Goal: Transaction & Acquisition: Purchase product/service

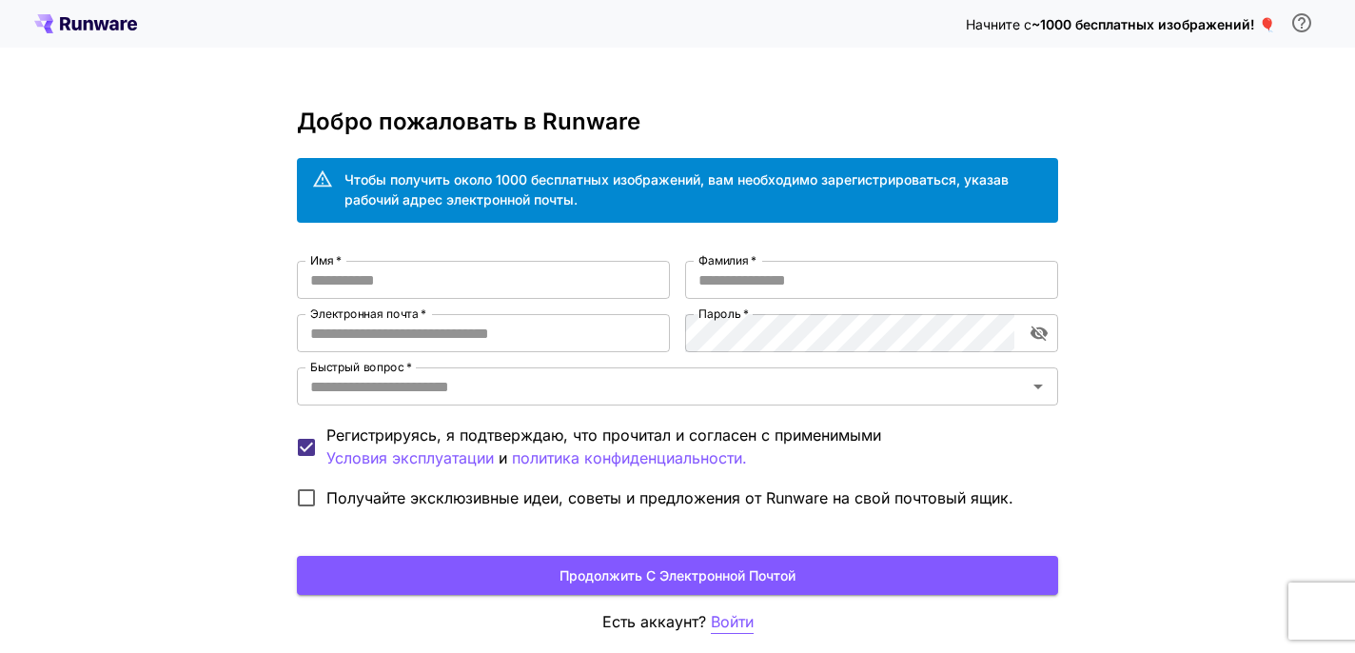
click at [726, 623] on font "Войти" at bounding box center [732, 621] width 43 height 19
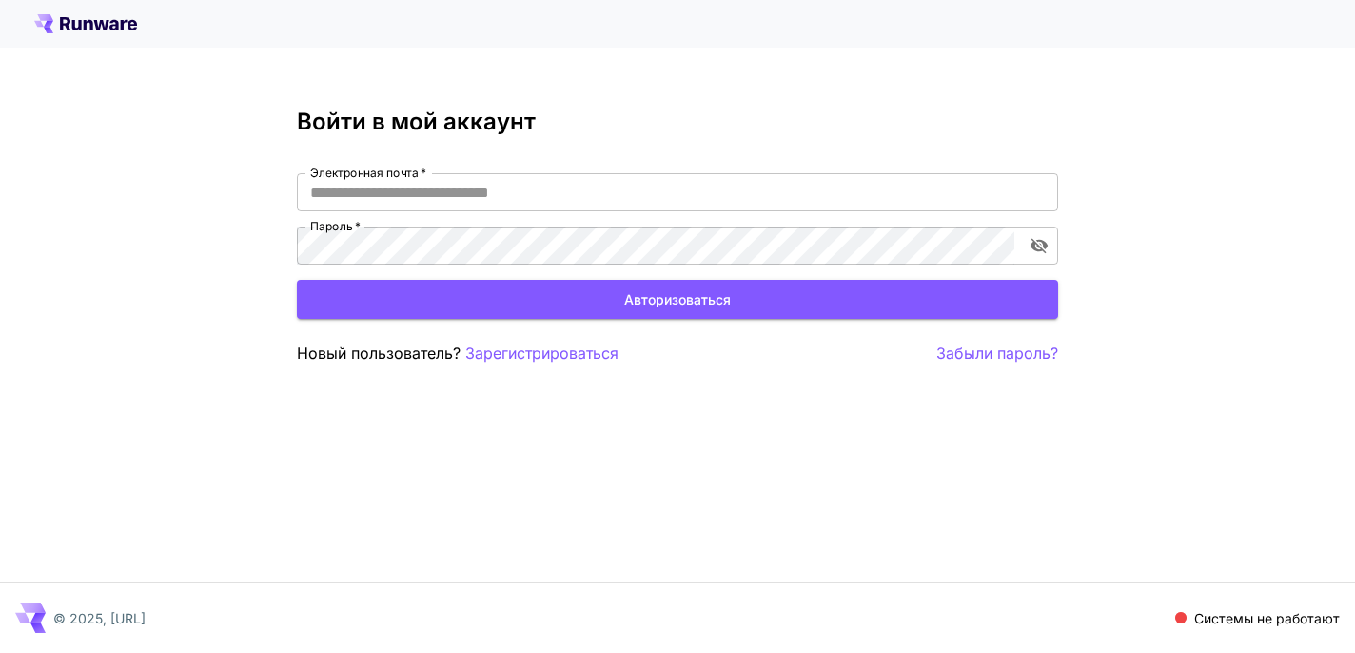
type input "**********"
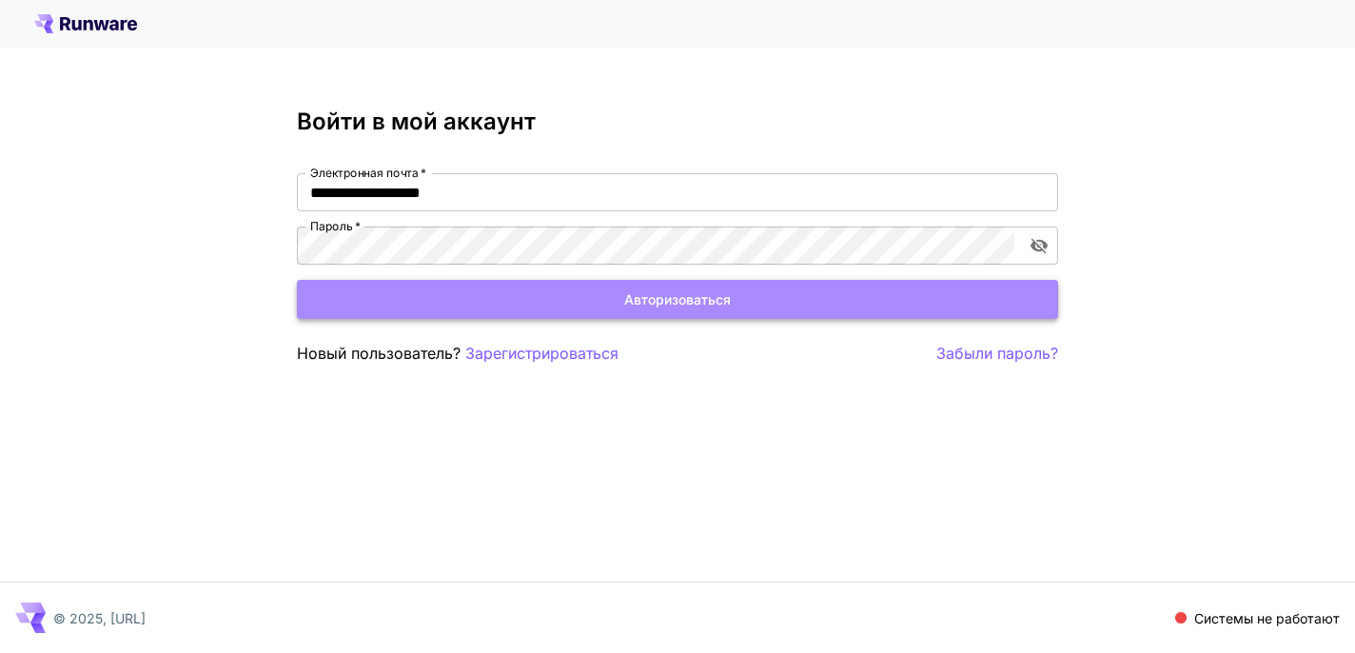
click at [707, 300] on font "Авторизоваться" at bounding box center [677, 299] width 107 height 16
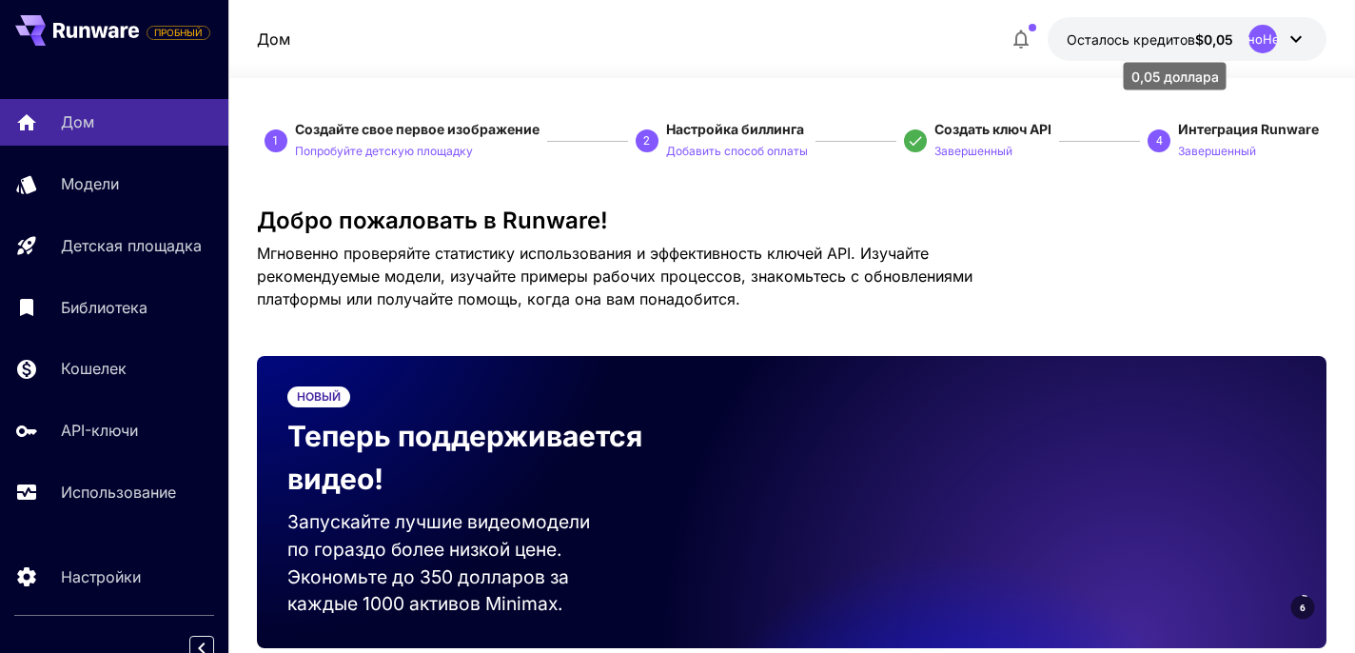
click at [1114, 35] on font "Осталось кредитов" at bounding box center [1131, 39] width 128 height 16
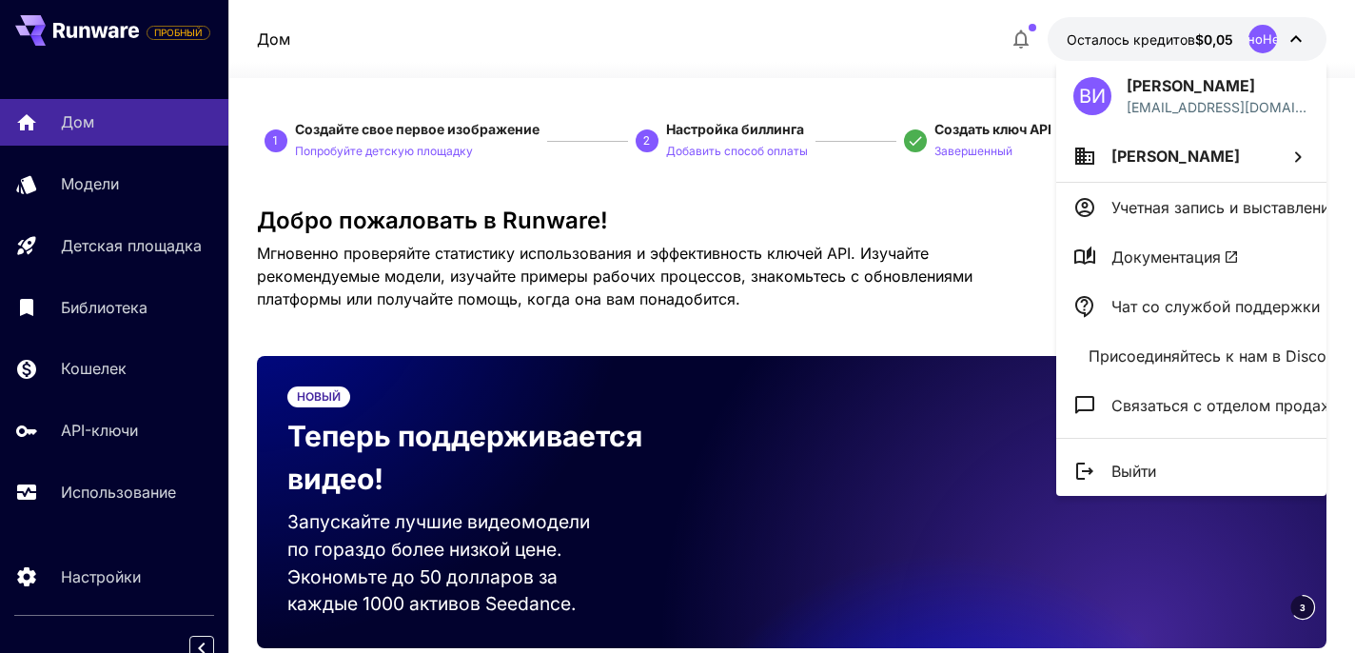
click at [91, 580] on div at bounding box center [677, 326] width 1355 height 653
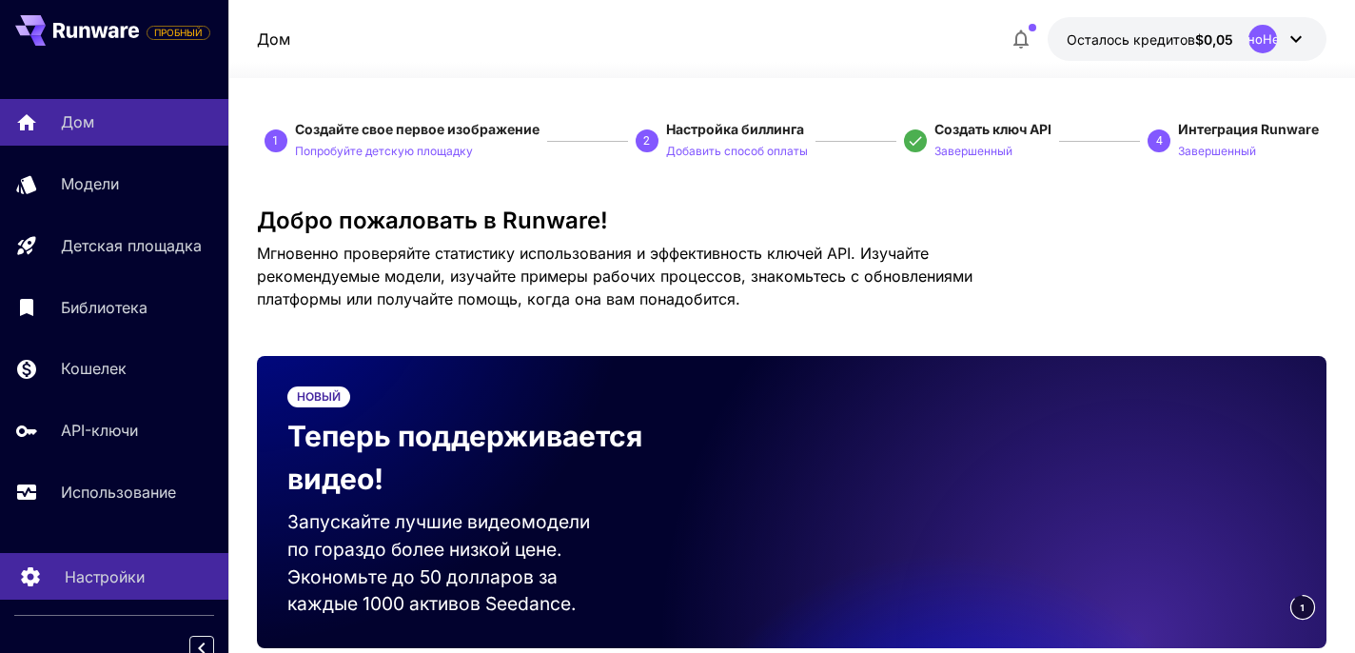
click at [24, 572] on icon at bounding box center [30, 571] width 18 height 19
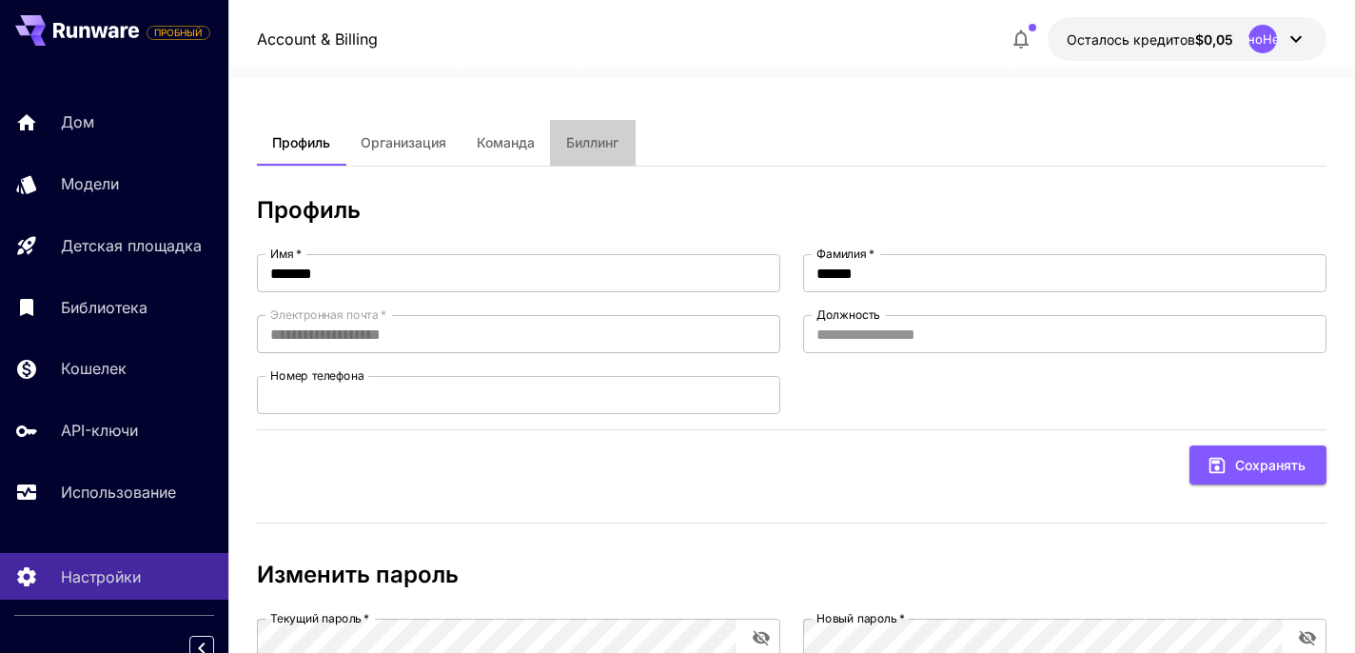
click at [590, 142] on font "Биллинг" at bounding box center [592, 142] width 52 height 16
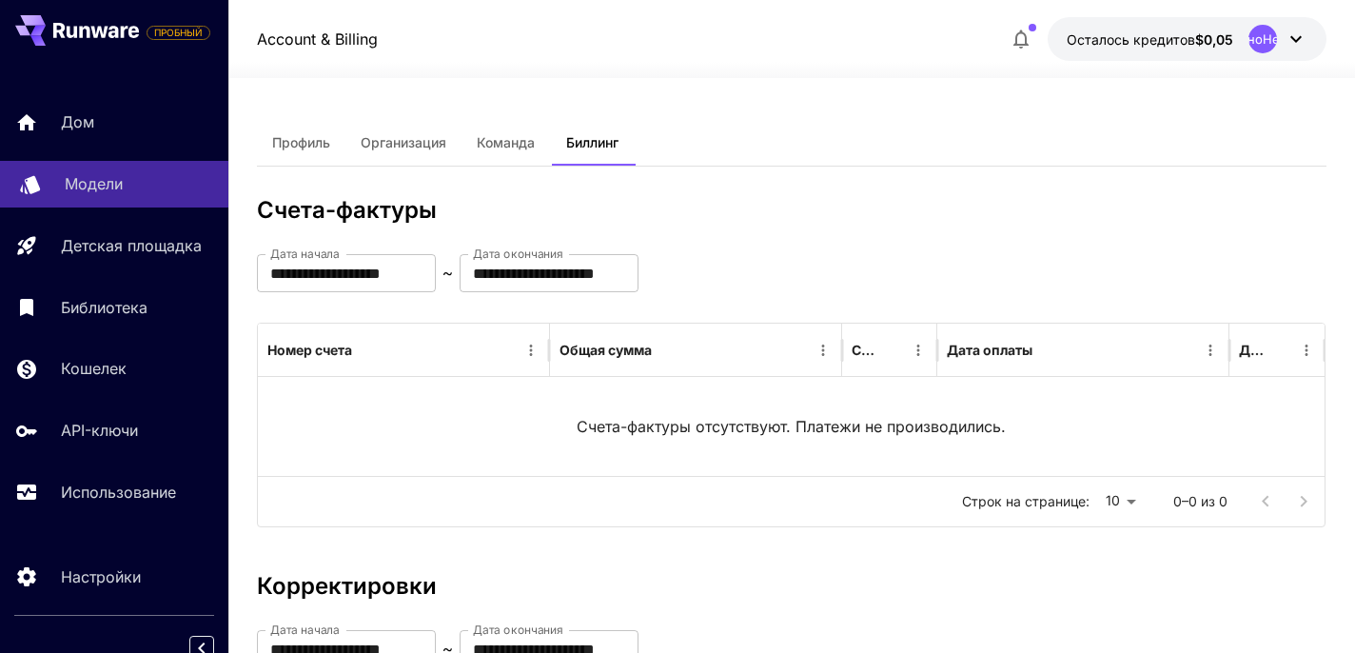
click at [80, 183] on font "Модели" at bounding box center [94, 183] width 58 height 19
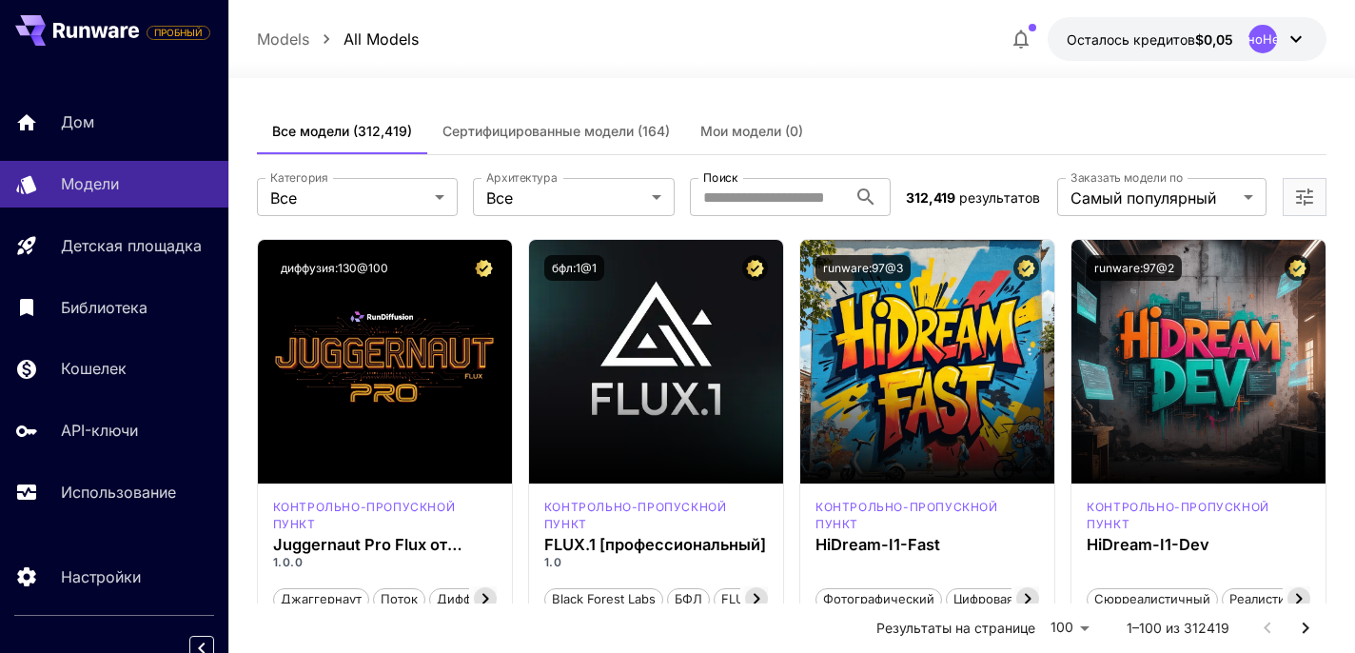
click at [1294, 38] on icon at bounding box center [1296, 39] width 11 height 7
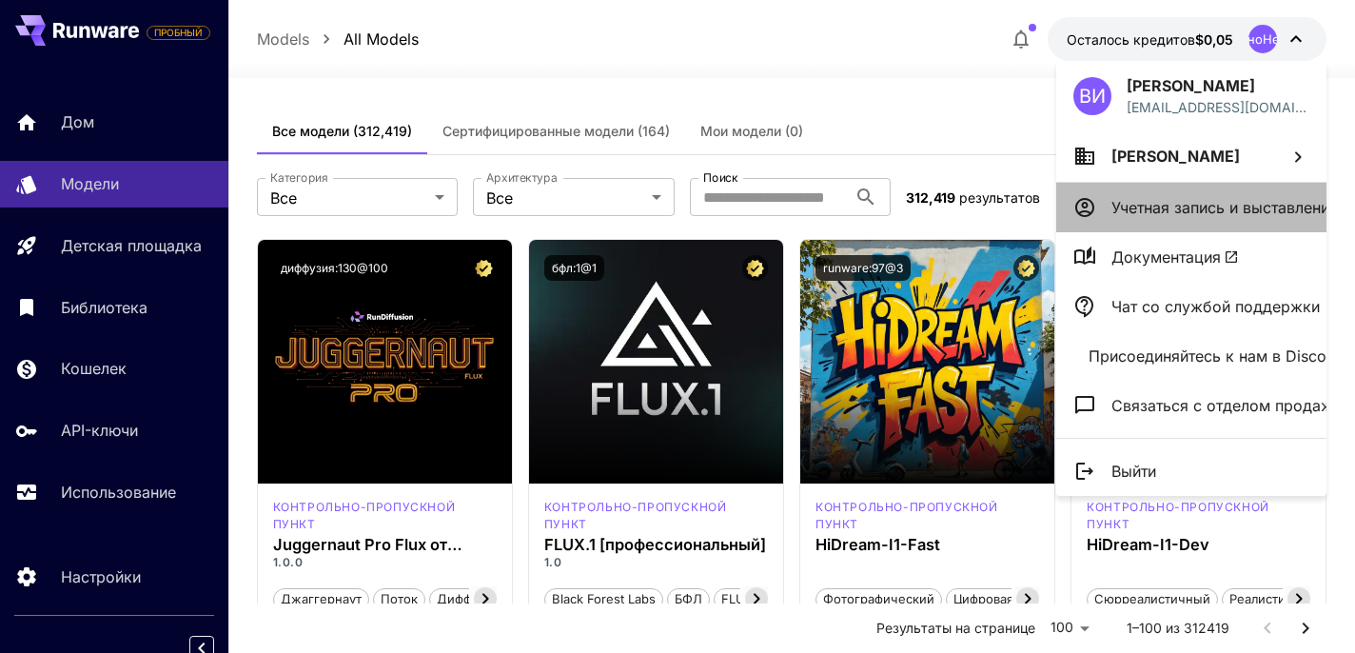
click at [1220, 205] on font "Учетная запись и выставление счетов" at bounding box center [1253, 207] width 282 height 19
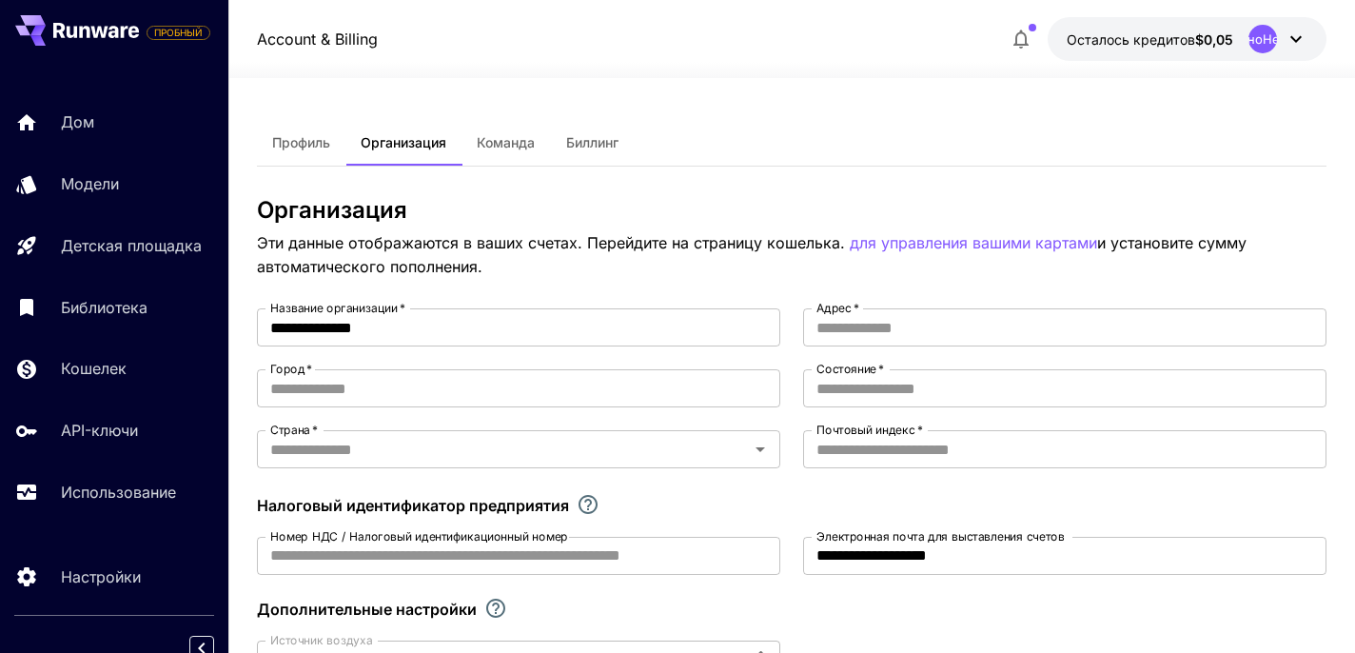
click at [1298, 35] on icon at bounding box center [1296, 39] width 23 height 23
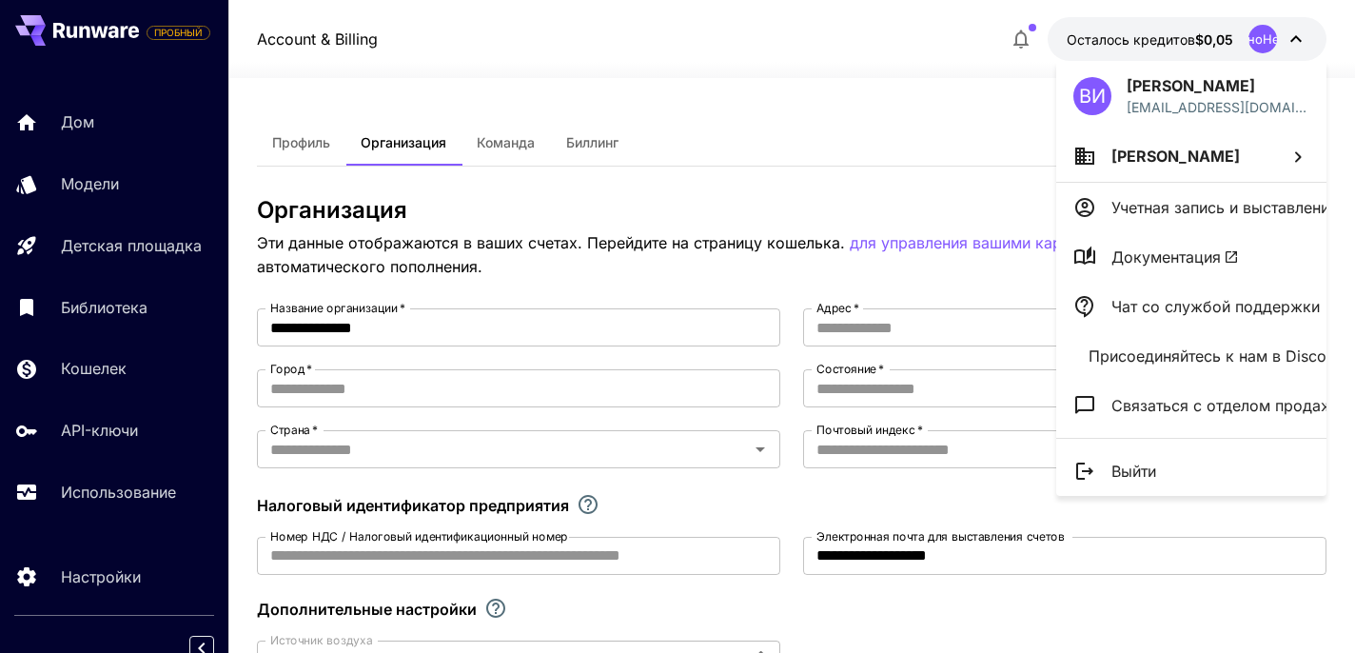
click at [878, 111] on div at bounding box center [677, 326] width 1355 height 653
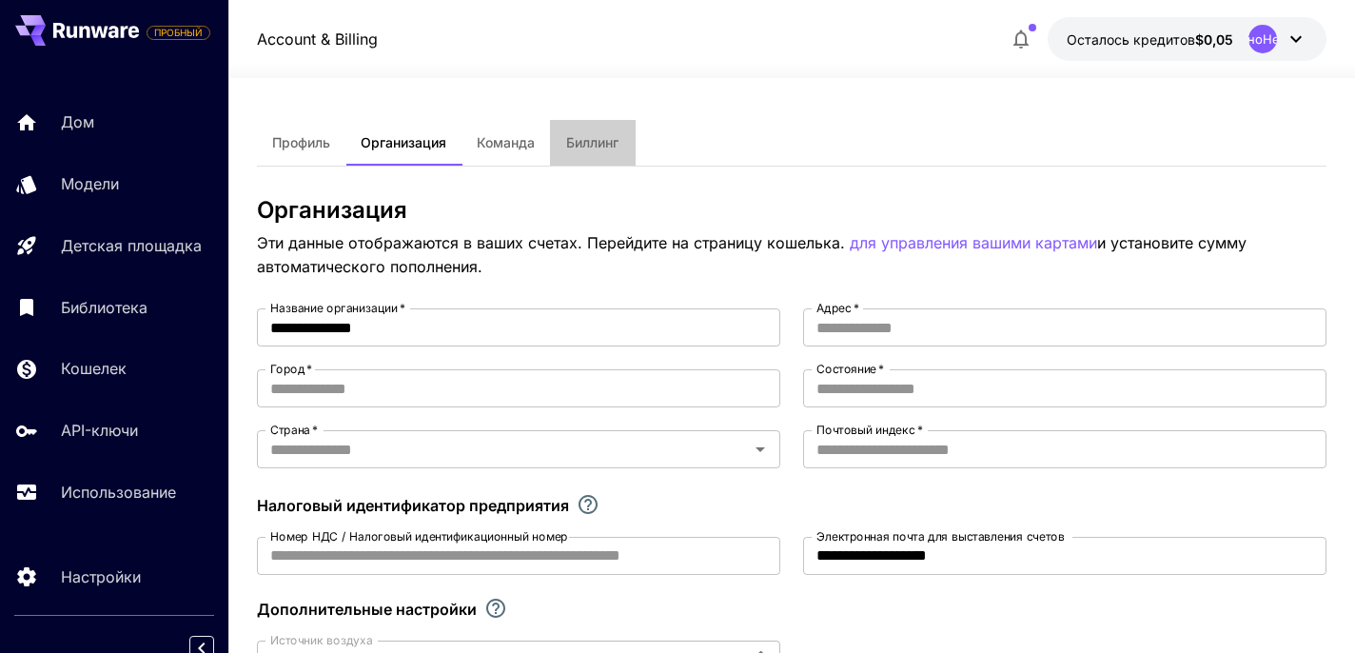
click at [590, 149] on font "Биллинг" at bounding box center [592, 142] width 52 height 16
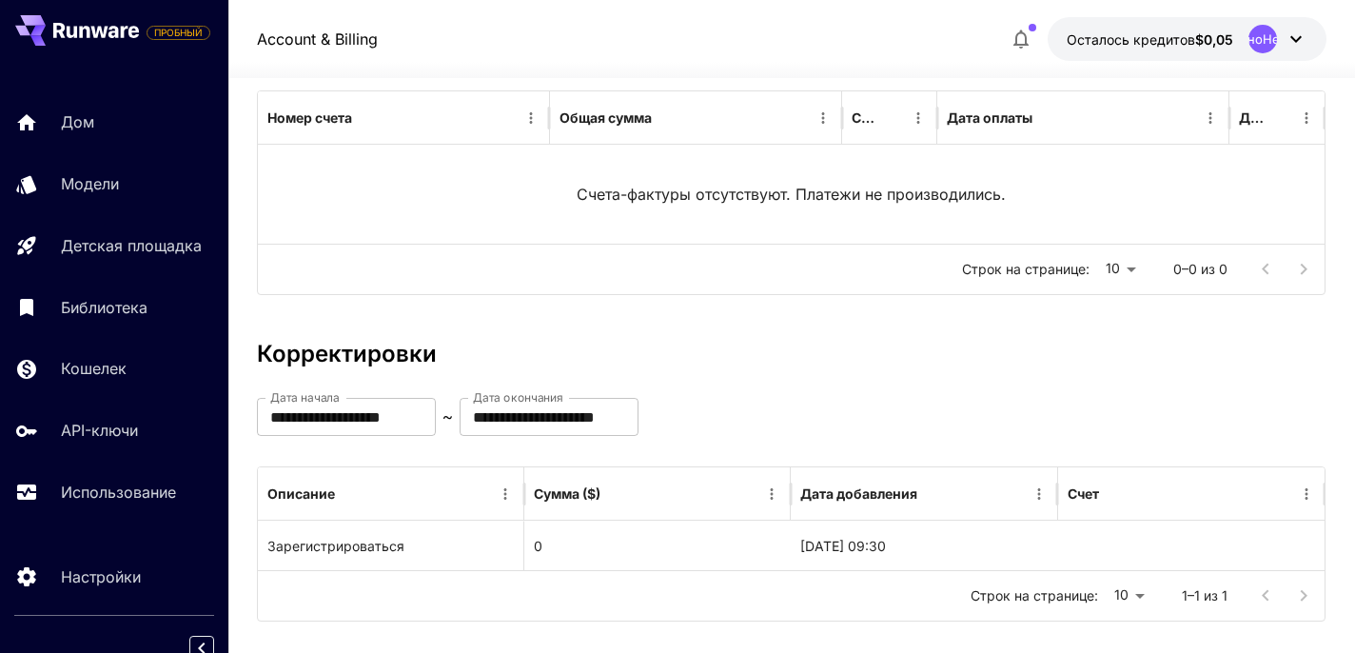
scroll to position [258, 0]
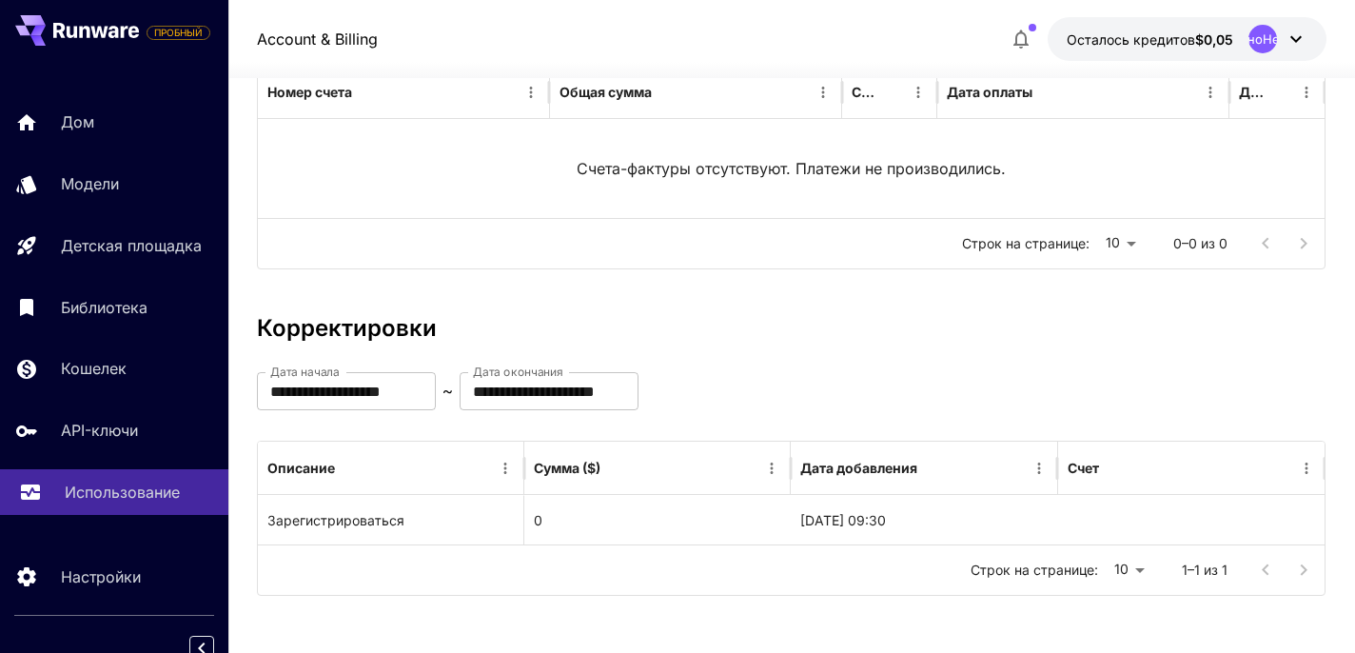
click at [113, 502] on font "Использование" at bounding box center [122, 492] width 115 height 19
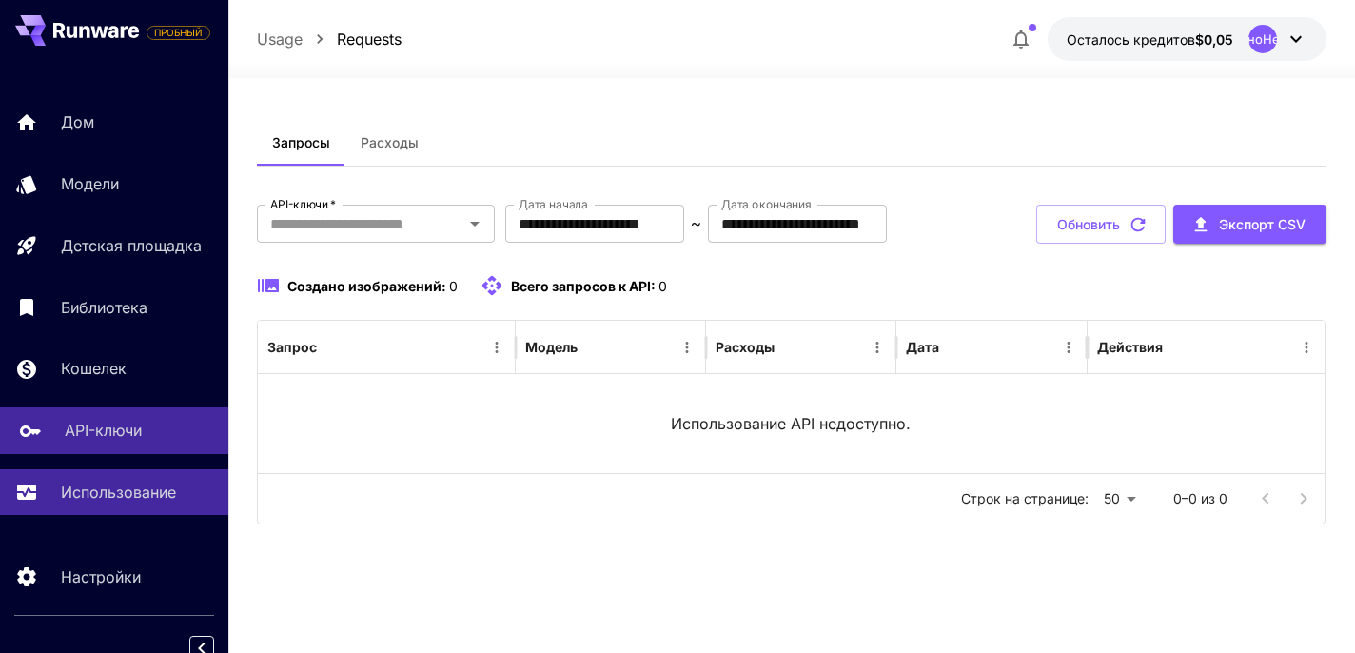
click at [92, 434] on font "API-ключи" at bounding box center [103, 430] width 77 height 19
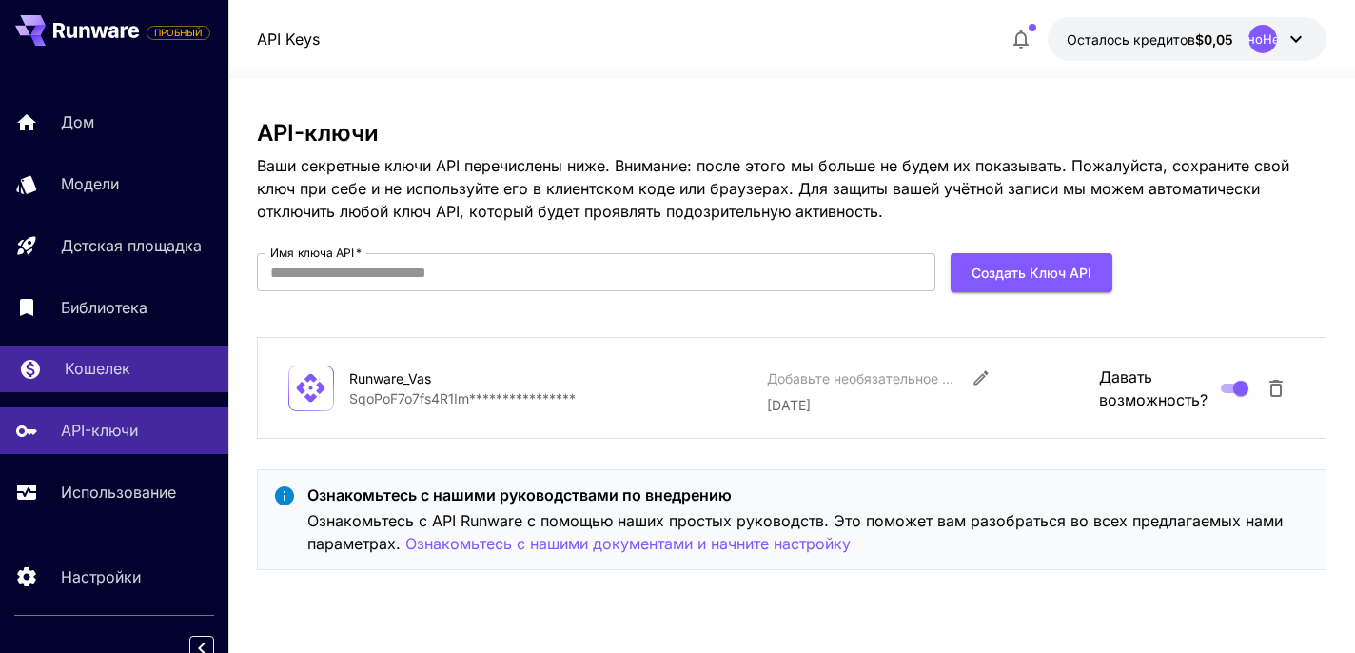
click at [106, 372] on font "Кошелек" at bounding box center [98, 368] width 66 height 19
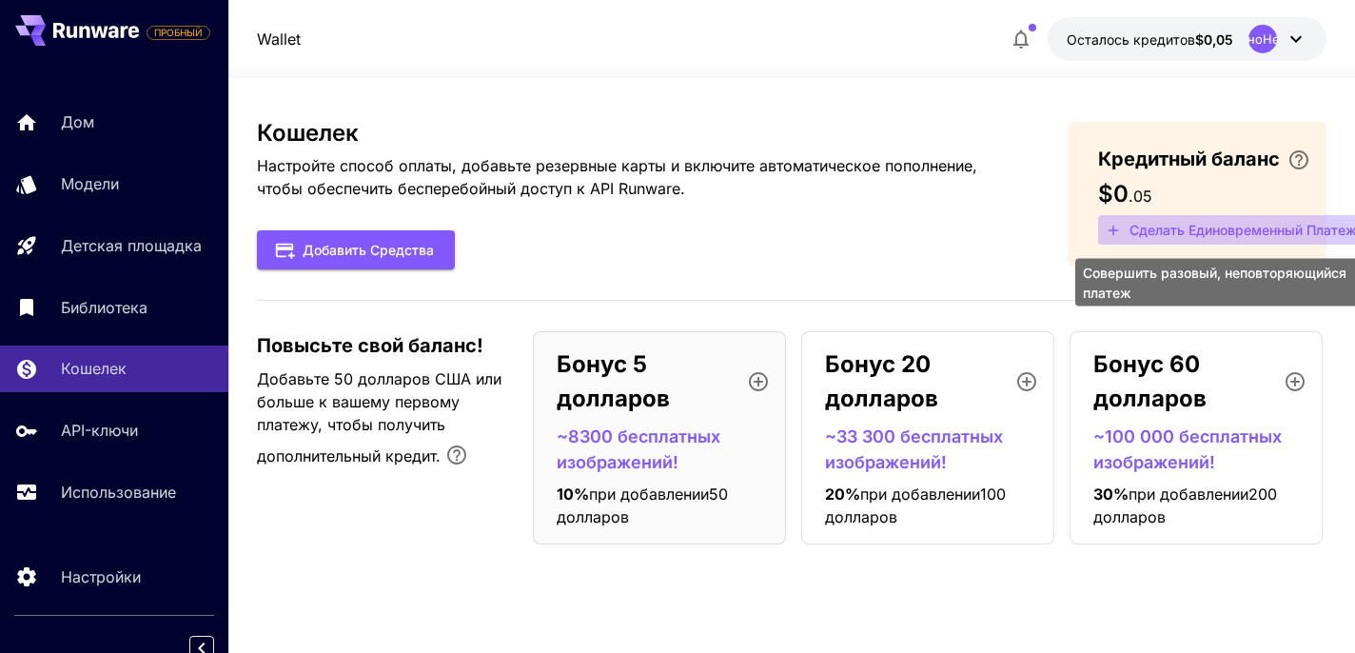
click at [1245, 223] on font "Сделать единовременный платеж" at bounding box center [1243, 230] width 227 height 16
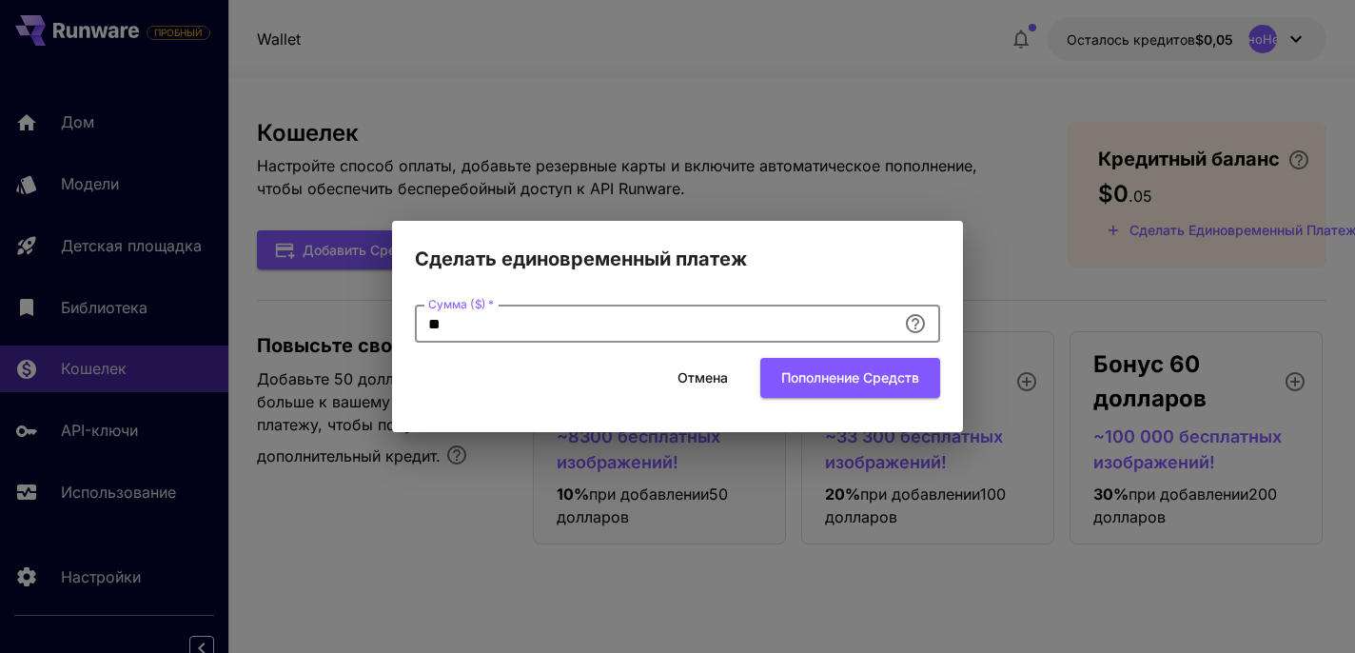
drag, startPoint x: 453, startPoint y: 327, endPoint x: 378, endPoint y: 324, distance: 75.3
click at [378, 324] on div "Сделать единовременный платеж Сумма ($)   * ** Сумма ($)   * Отмена Пополнение …" at bounding box center [677, 326] width 1355 height 653
type input "*"
click at [514, 385] on div "Отмена Пополнение средств" at bounding box center [677, 377] width 525 height 39
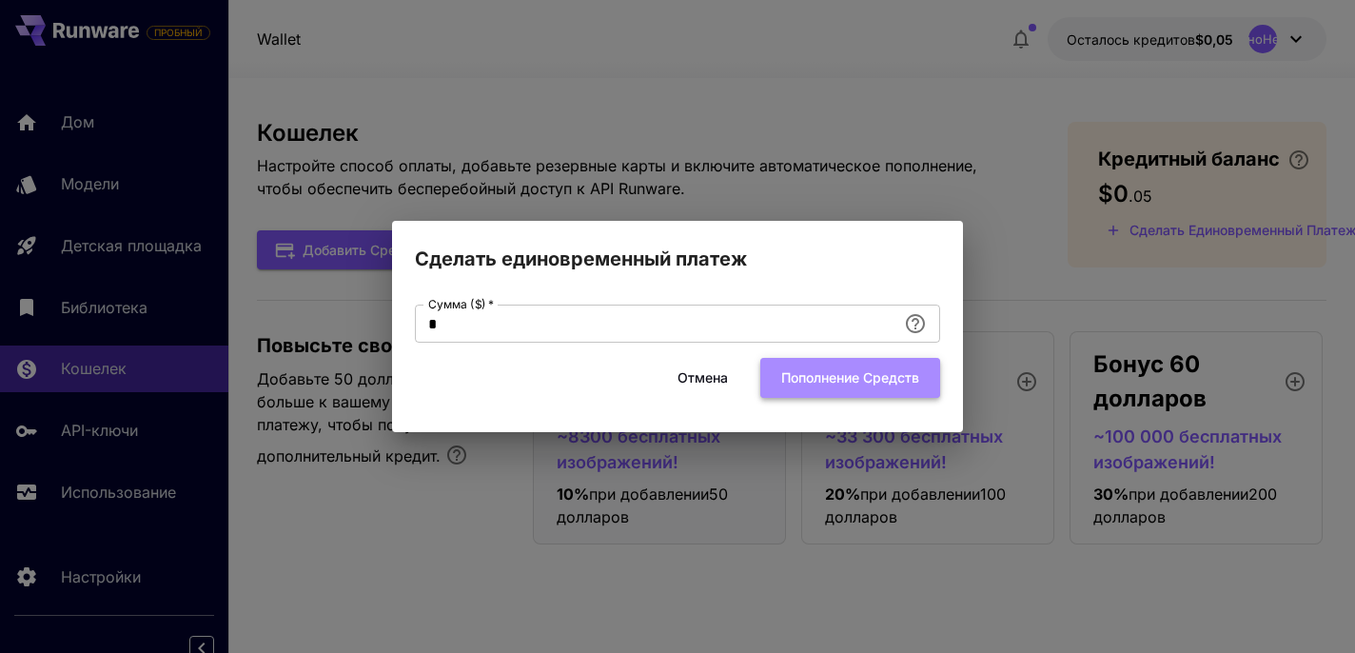
click at [853, 374] on font "Пополнение средств" at bounding box center [850, 377] width 138 height 16
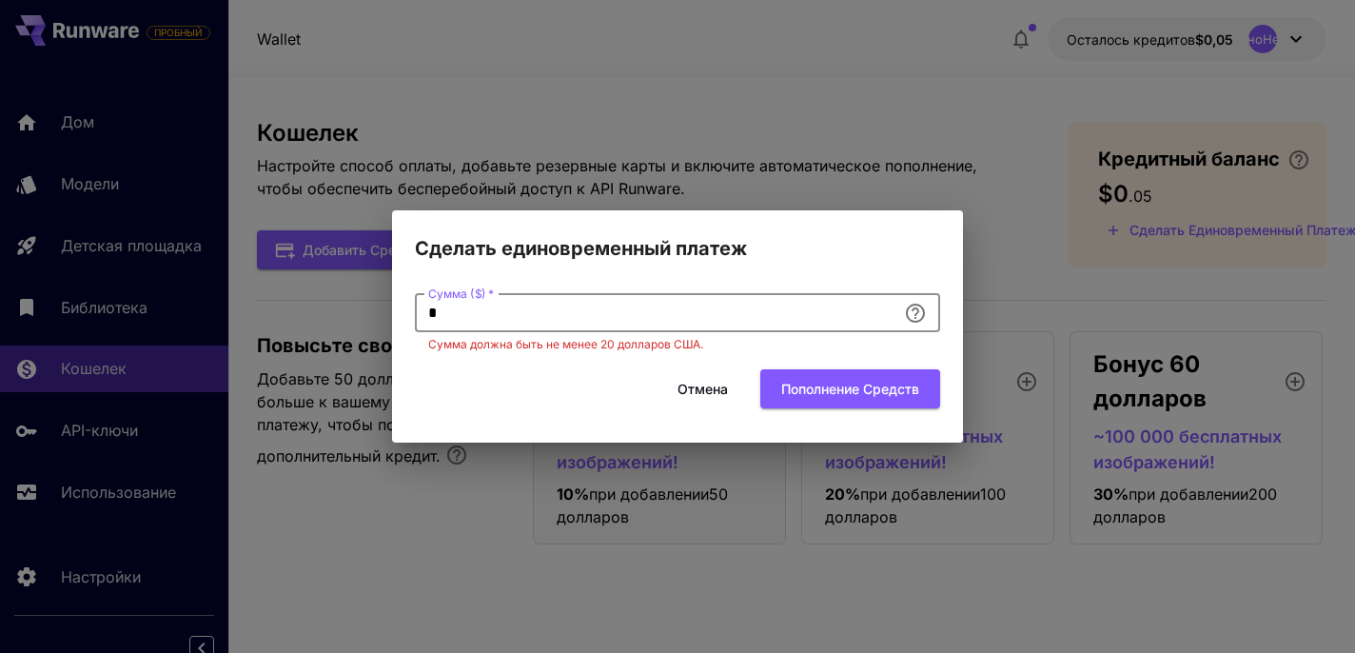
drag, startPoint x: 436, startPoint y: 307, endPoint x: 414, endPoint y: 307, distance: 21.9
click at [415, 307] on input "*" at bounding box center [656, 313] width 482 height 38
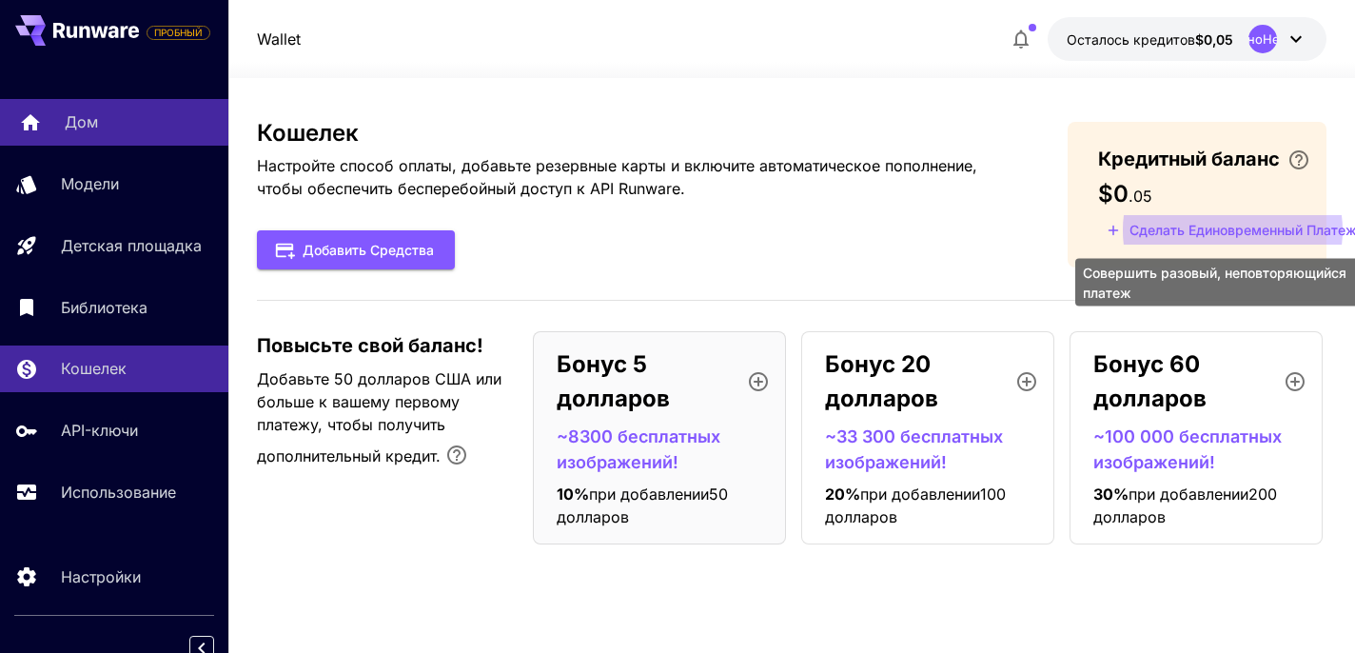
click at [70, 123] on font "Дом" at bounding box center [81, 121] width 33 height 19
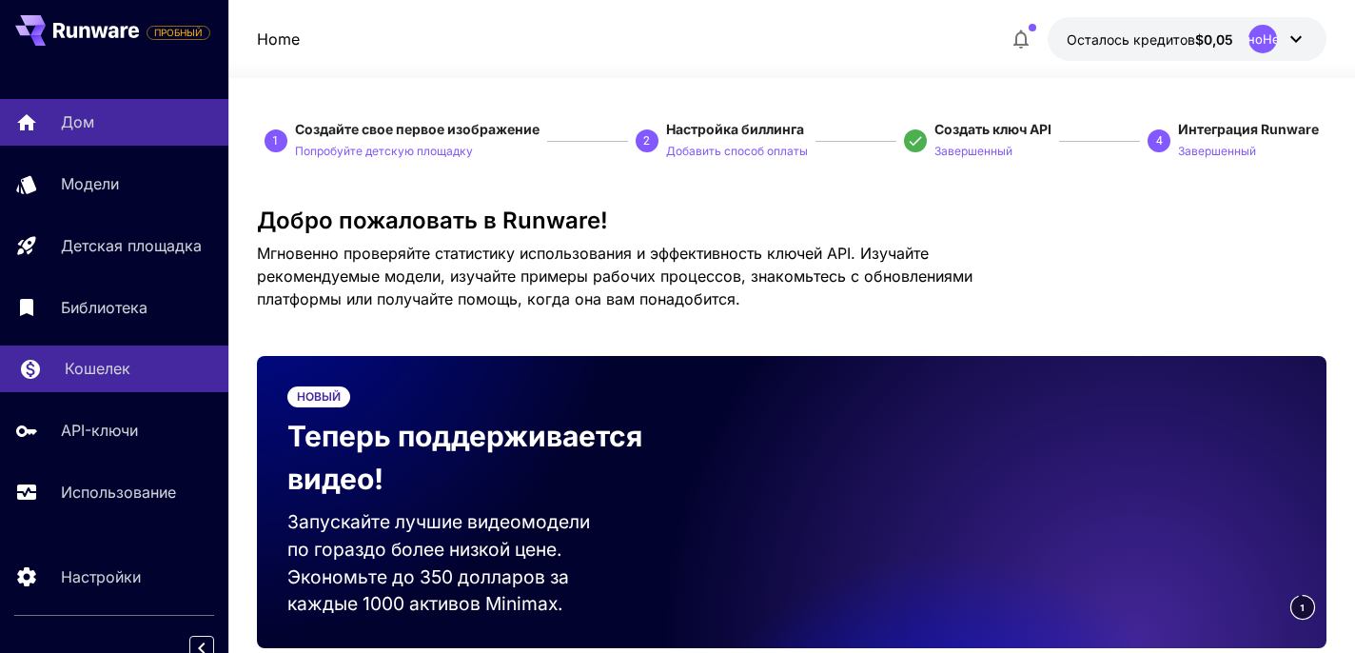
click at [110, 368] on font "Кошелек" at bounding box center [98, 368] width 66 height 19
